Goal: Information Seeking & Learning: Learn about a topic

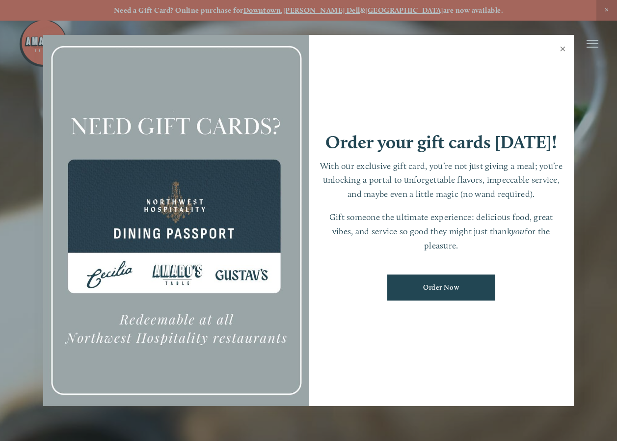
click at [562, 49] on link "Close" at bounding box center [562, 50] width 19 height 28
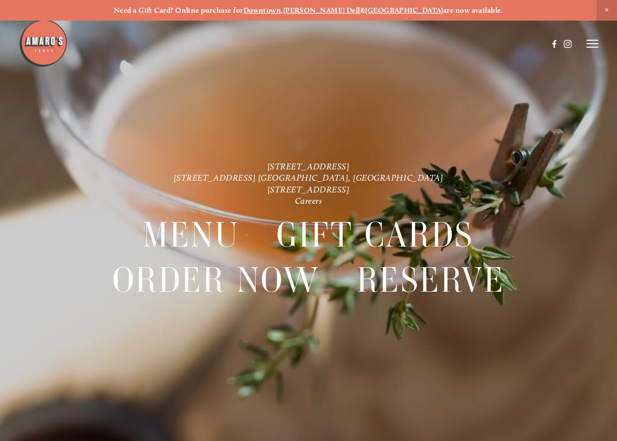
click at [593, 44] on line at bounding box center [593, 44] width 12 height 0
click at [421, 42] on span "Menu" at bounding box center [424, 43] width 18 height 8
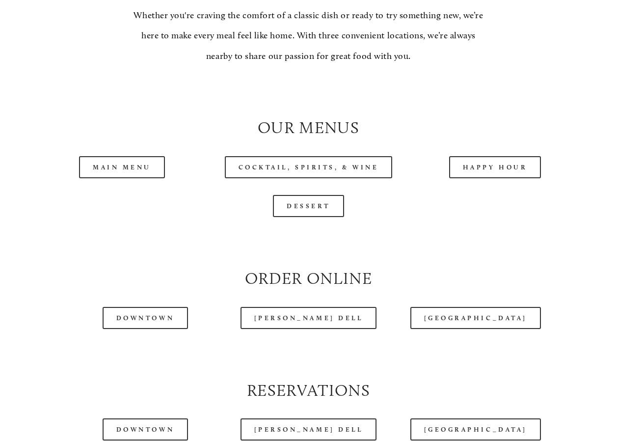
scroll to position [835, 0]
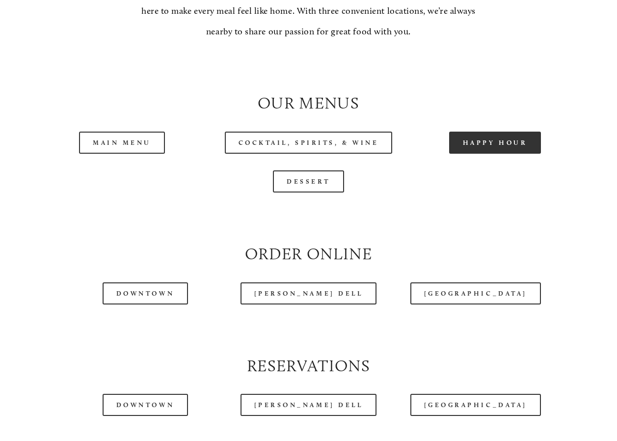
click at [492, 154] on link "Happy Hour" at bounding box center [495, 143] width 92 height 22
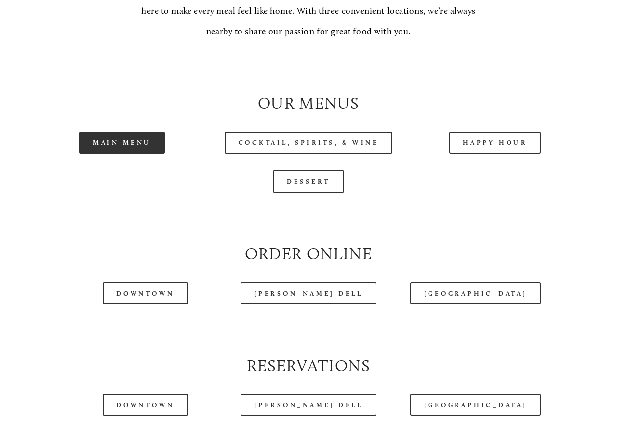
click at [142, 154] on link "Main Menu" at bounding box center [122, 143] width 86 height 22
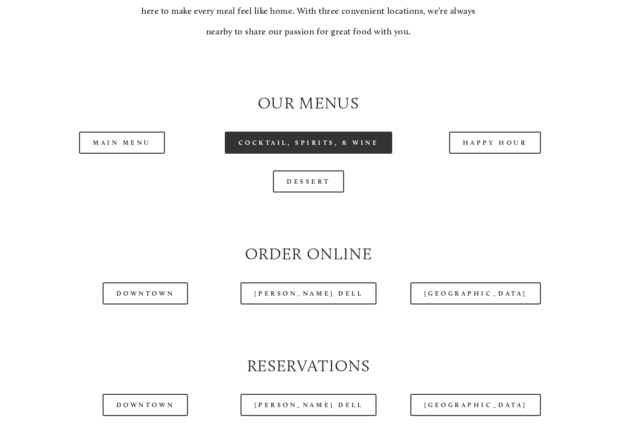
click at [340, 154] on link "Cocktail, Spirits, & Wine" at bounding box center [309, 143] width 168 height 22
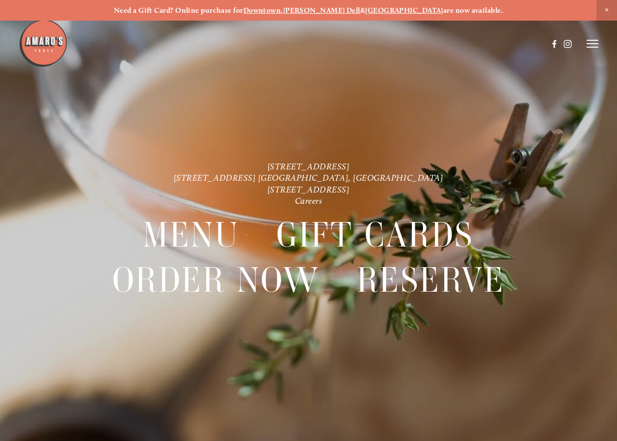
click at [588, 44] on line at bounding box center [593, 44] width 12 height 0
click at [424, 41] on span "Menu" at bounding box center [424, 43] width 18 height 8
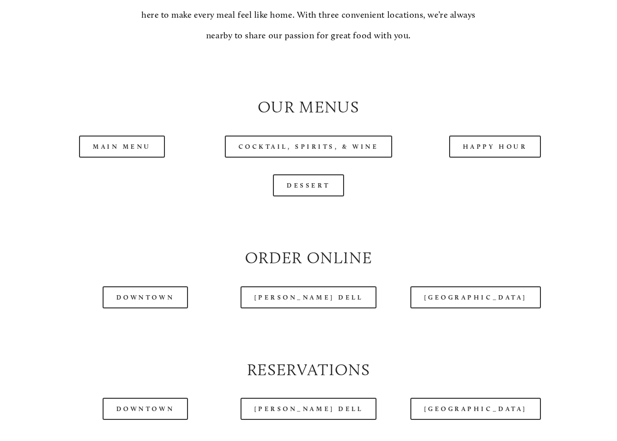
scroll to position [835, 0]
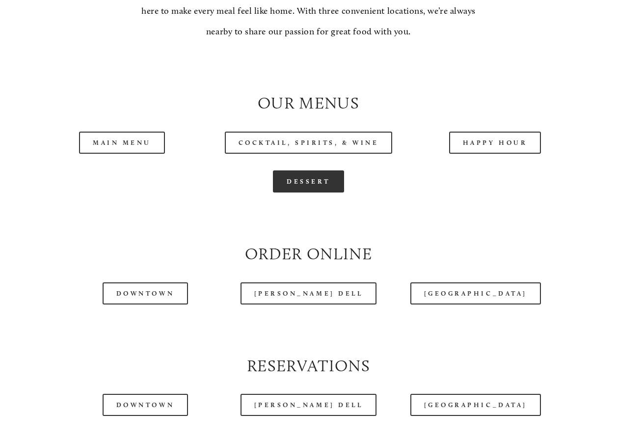
click at [319, 193] on link "Dessert" at bounding box center [308, 181] width 71 height 22
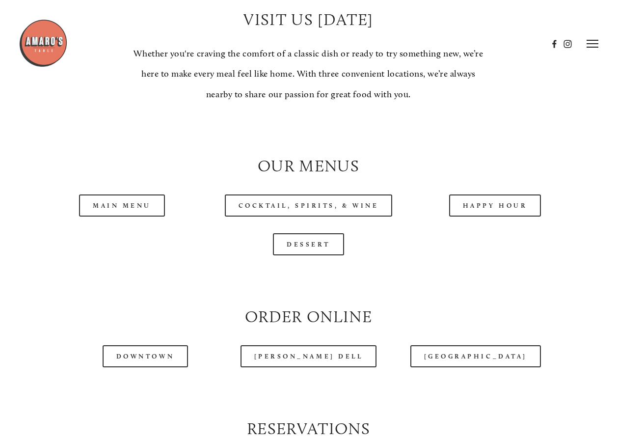
scroll to position [737, 0]
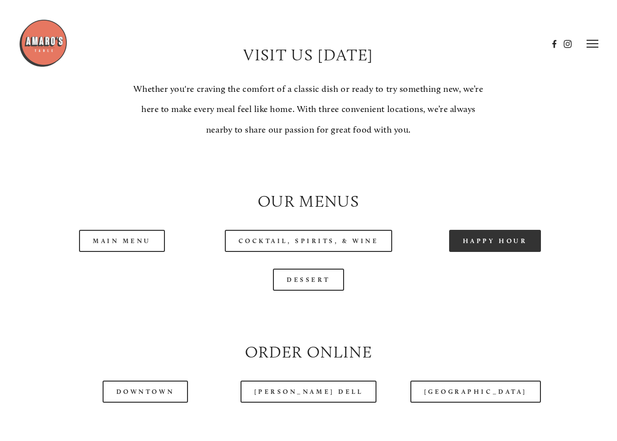
click at [473, 252] on link "Happy Hour" at bounding box center [495, 241] width 92 height 22
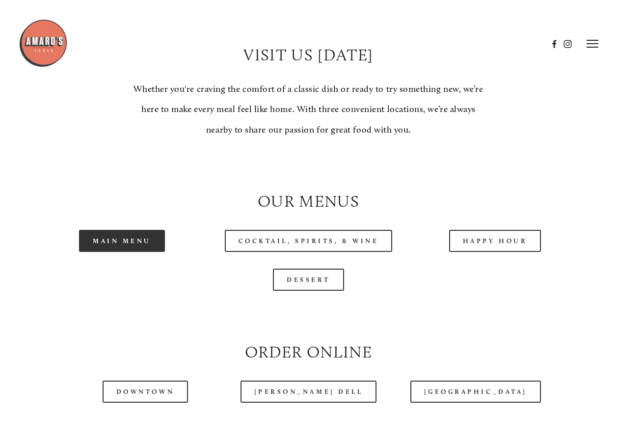
click at [136, 252] on link "Main Menu" at bounding box center [122, 241] width 86 height 22
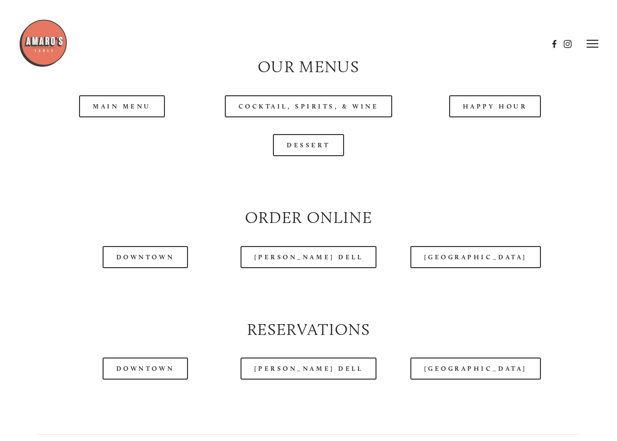
scroll to position [835, 0]
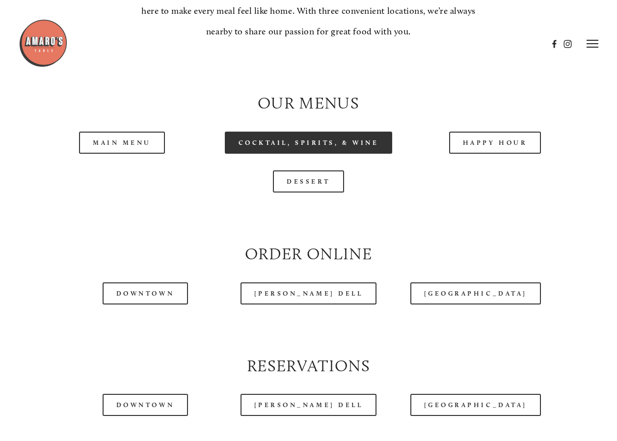
click at [378, 154] on link "Cocktail, Spirits, & Wine" at bounding box center [309, 143] width 168 height 22
